Goal: Information Seeking & Learning: Learn about a topic

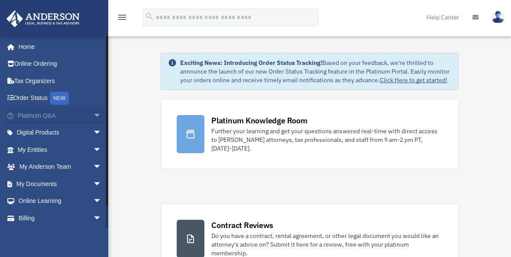
click at [93, 113] on span "arrow_drop_down" at bounding box center [101, 116] width 17 height 18
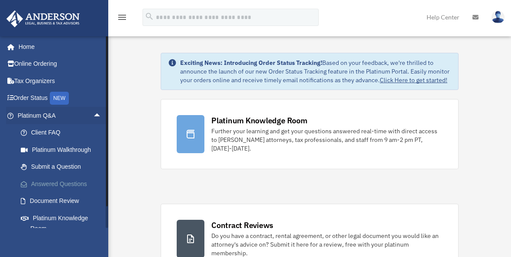
click at [39, 181] on link "Answered Questions" at bounding box center [63, 183] width 103 height 17
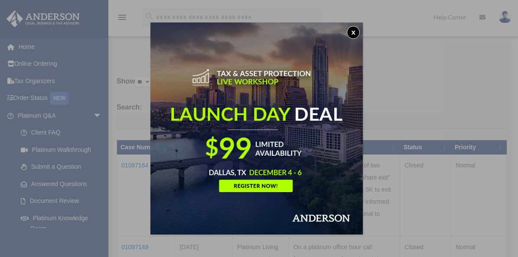
click at [357, 32] on button "x" at bounding box center [353, 32] width 13 height 13
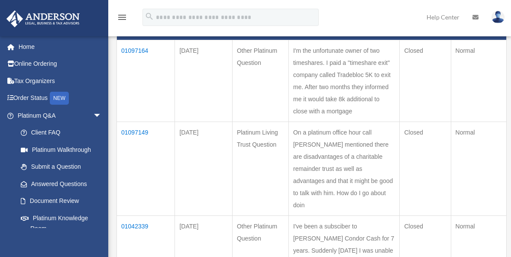
scroll to position [130, 0]
